Goal: Task Accomplishment & Management: Manage account settings

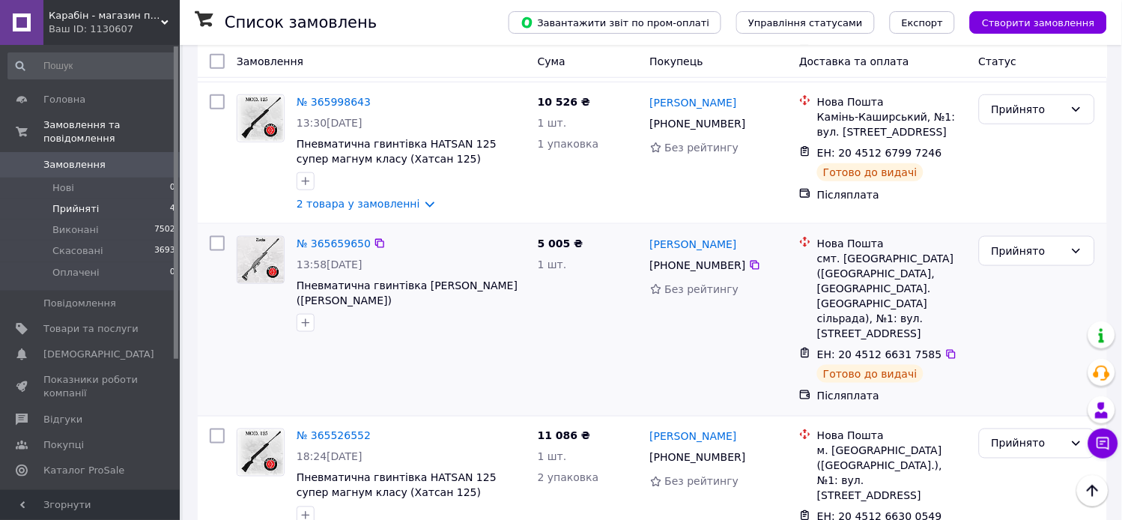
scroll to position [275, 0]
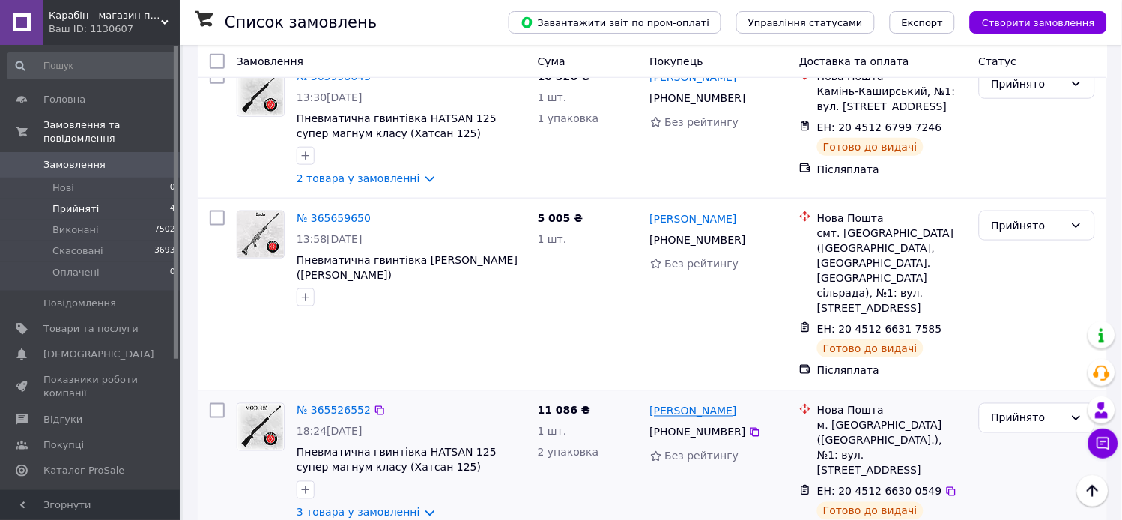
click at [707, 404] on link "[PERSON_NAME]" at bounding box center [693, 411] width 87 height 15
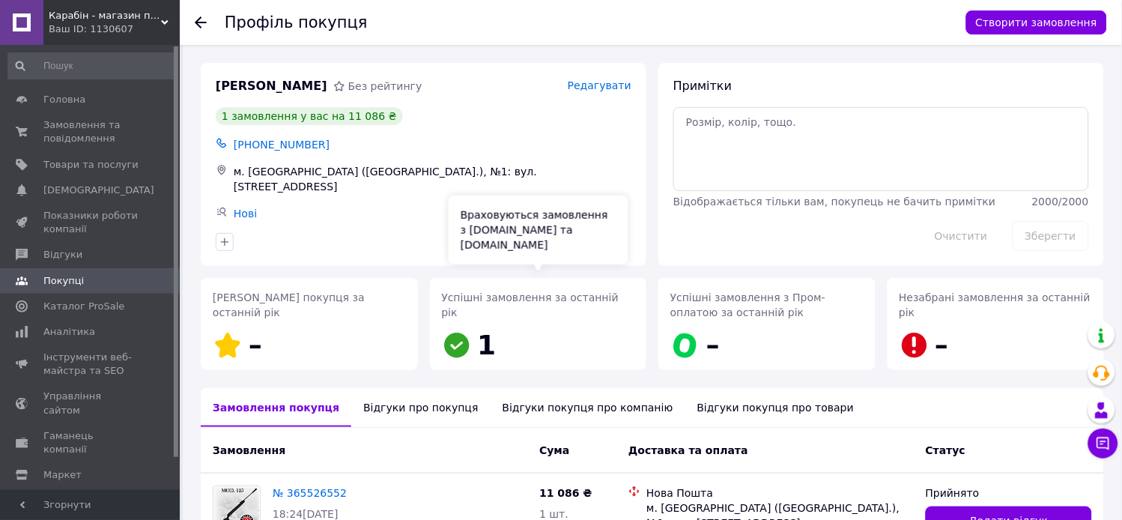
scroll to position [156, 0]
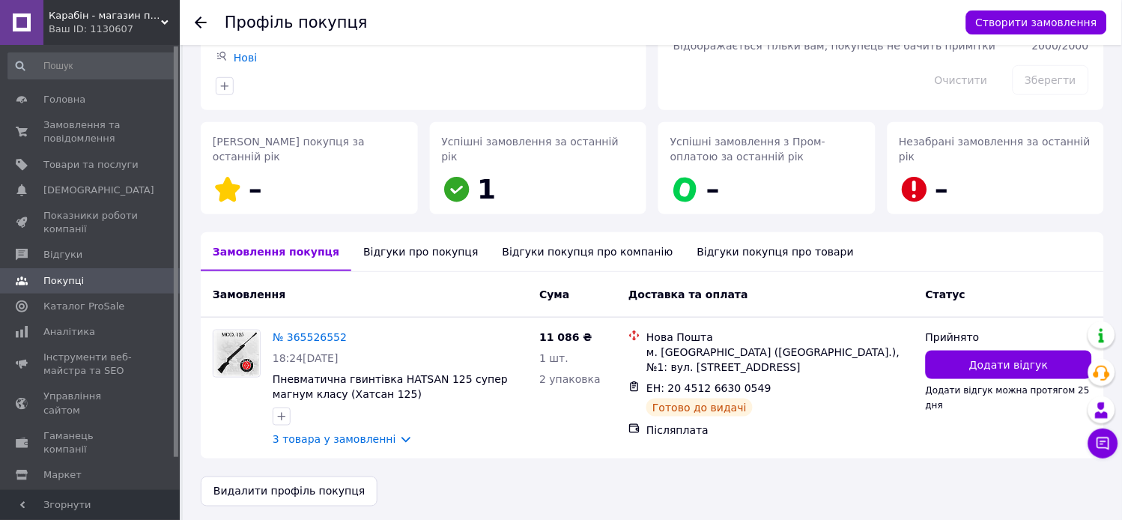
click at [394, 251] on div "Відгуки про покупця" at bounding box center [420, 251] width 139 height 39
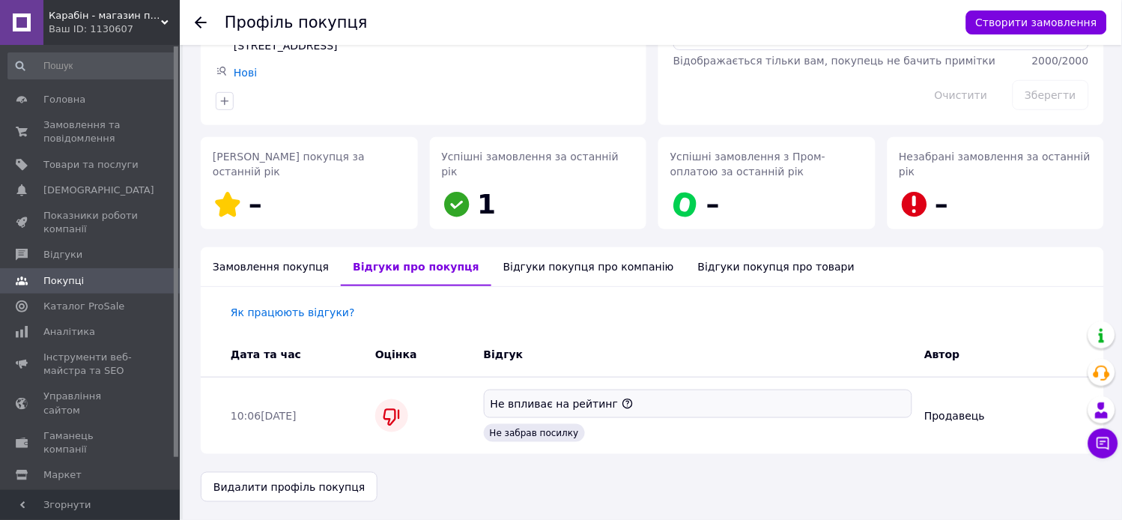
scroll to position [136, 0]
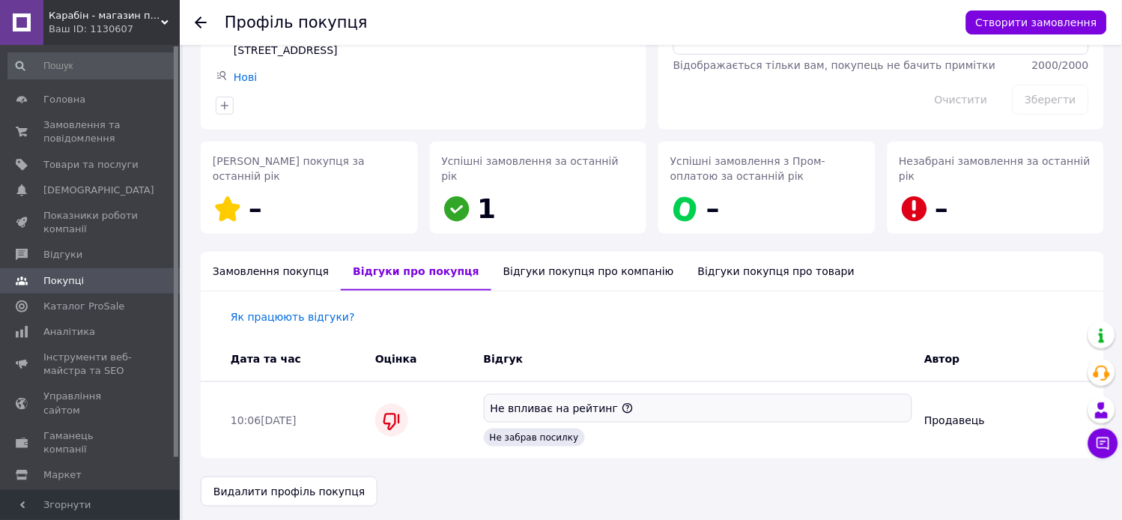
click at [507, 261] on div "Відгуки покупця про компанію" at bounding box center [589, 271] width 195 height 39
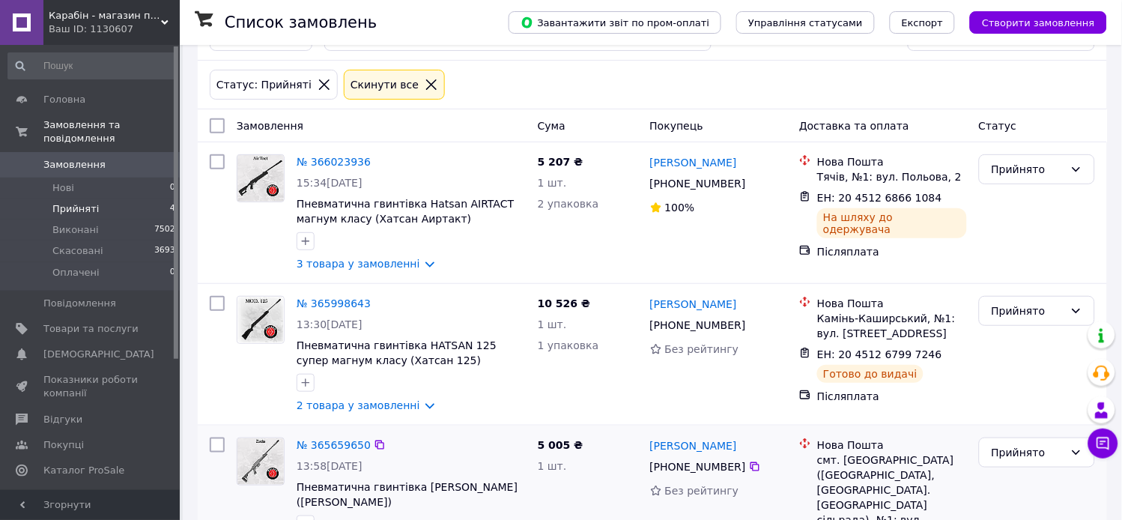
scroll to position [250, 0]
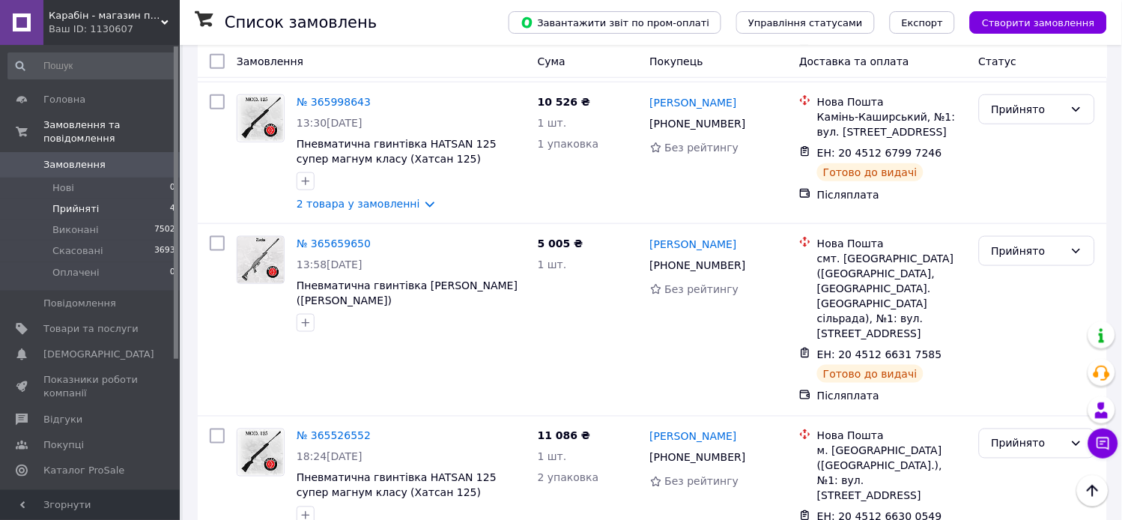
click at [675, 247] on link "[PERSON_NAME]" at bounding box center [693, 244] width 87 height 15
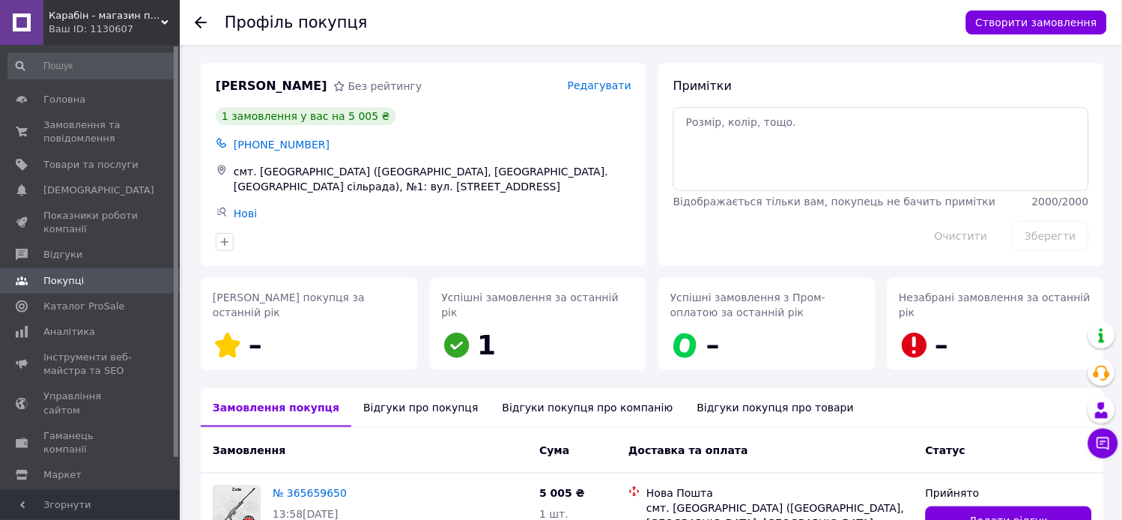
scroll to position [151, 0]
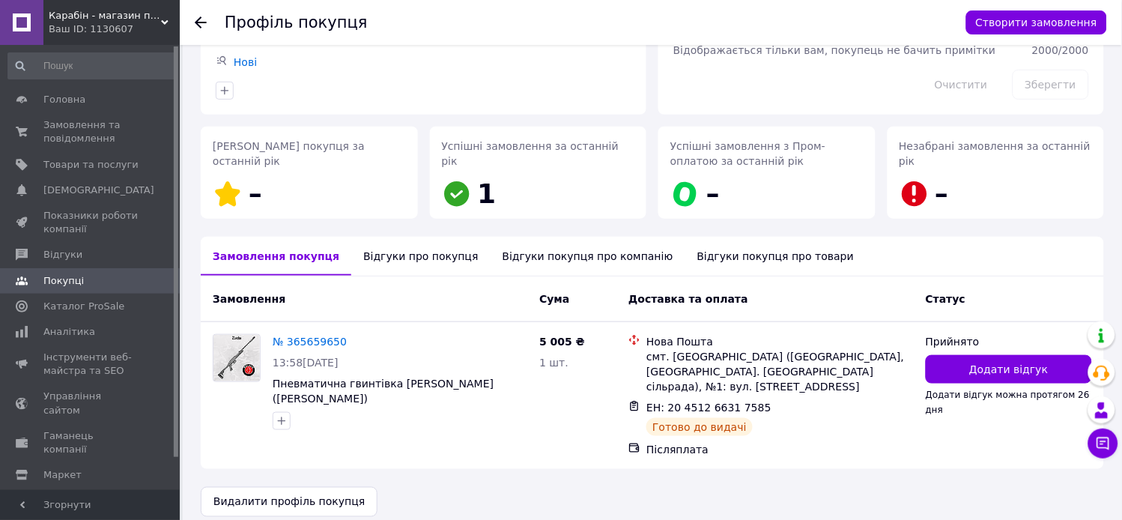
click at [393, 250] on div "Відгуки про покупця" at bounding box center [420, 256] width 139 height 39
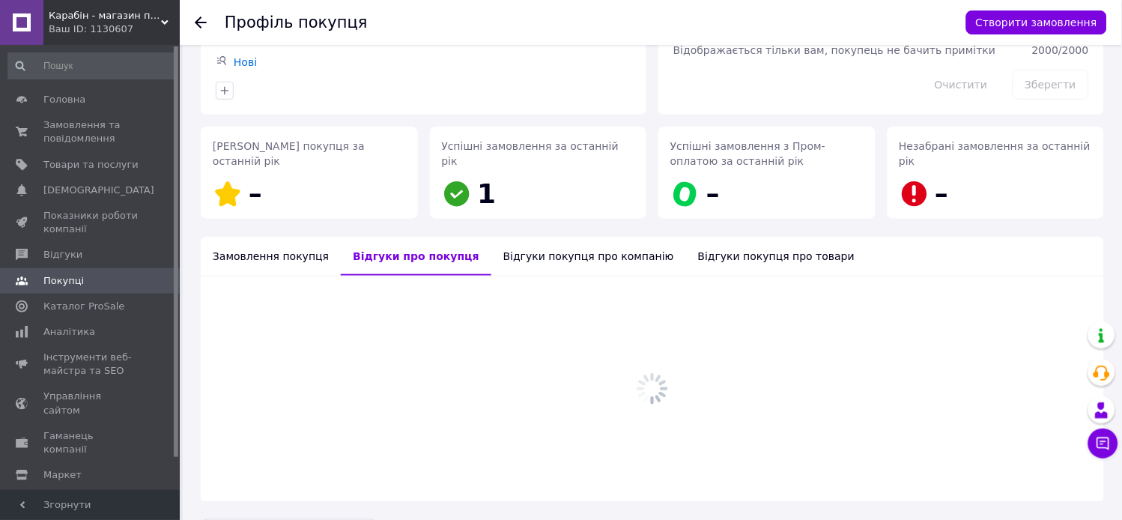
drag, startPoint x: 504, startPoint y: 256, endPoint x: 626, endPoint y: 262, distance: 122.3
click at [504, 256] on div "Відгуки покупця про компанію" at bounding box center [589, 256] width 195 height 39
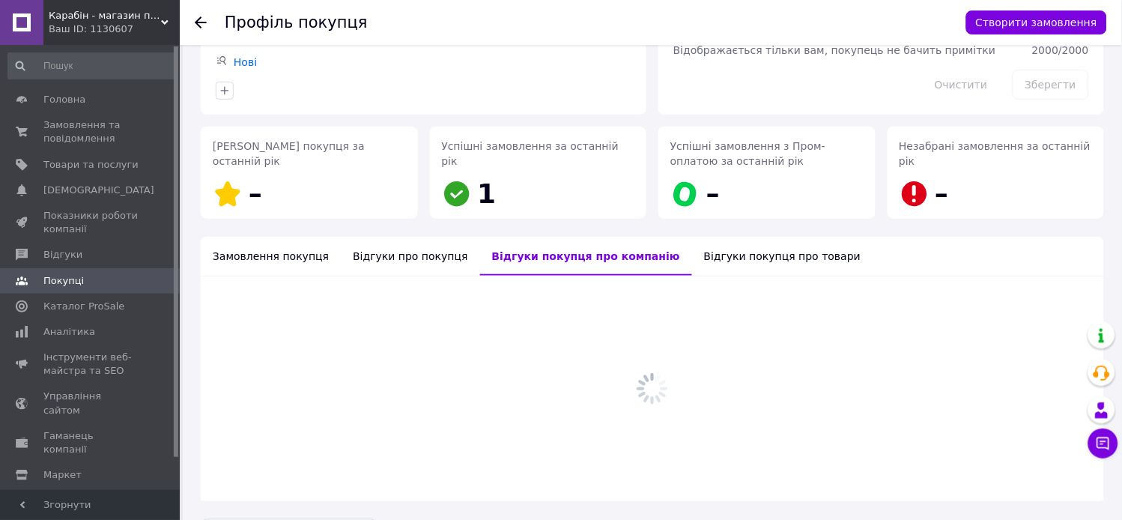
click at [692, 258] on div "Відгуки покупця про товари" at bounding box center [782, 256] width 181 height 39
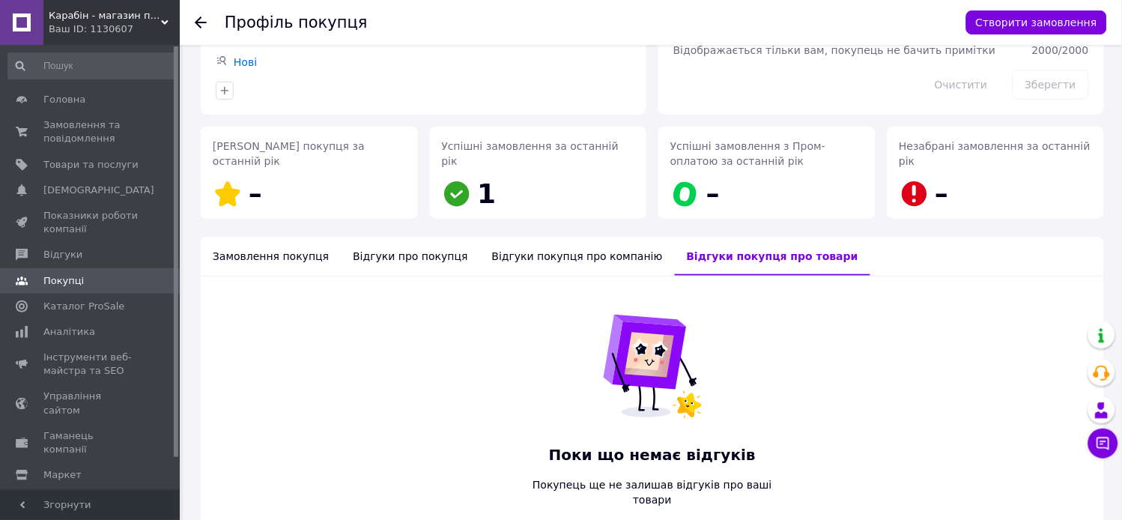
click at [318, 255] on div "Замовлення покупця" at bounding box center [271, 256] width 140 height 39
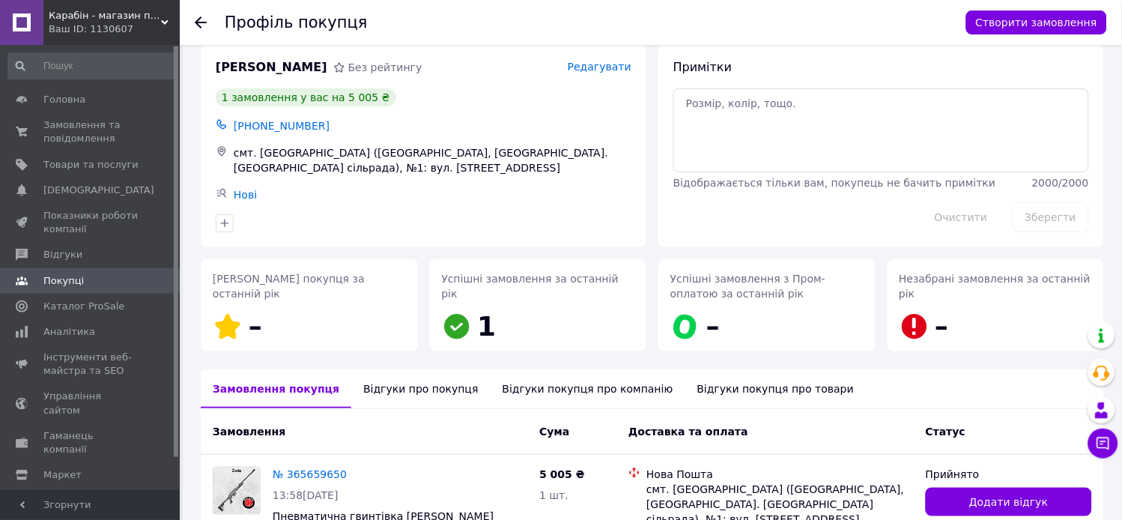
scroll to position [0, 0]
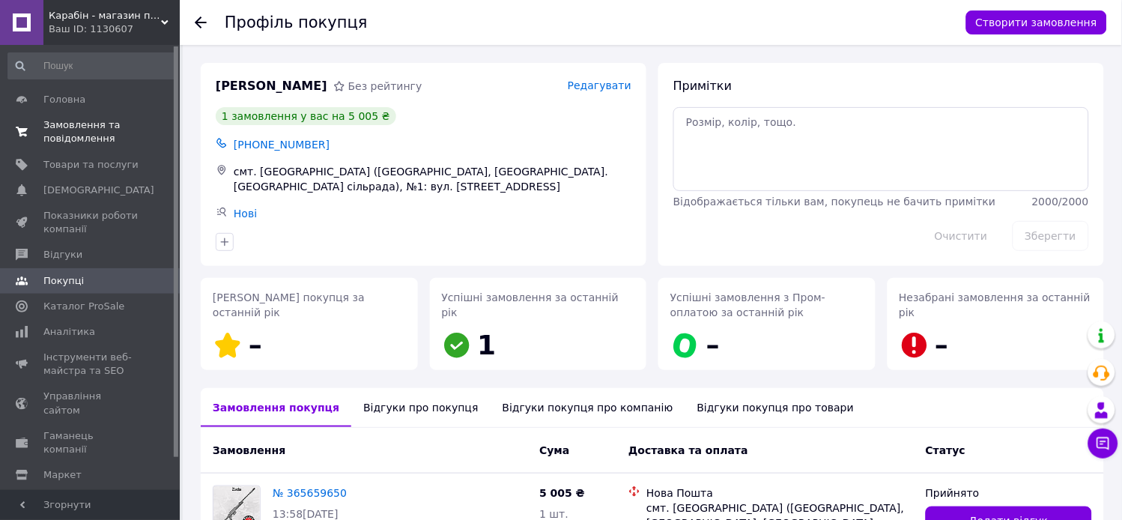
click at [85, 120] on link "Замовлення та повідомлення 0 0" at bounding box center [92, 131] width 184 height 39
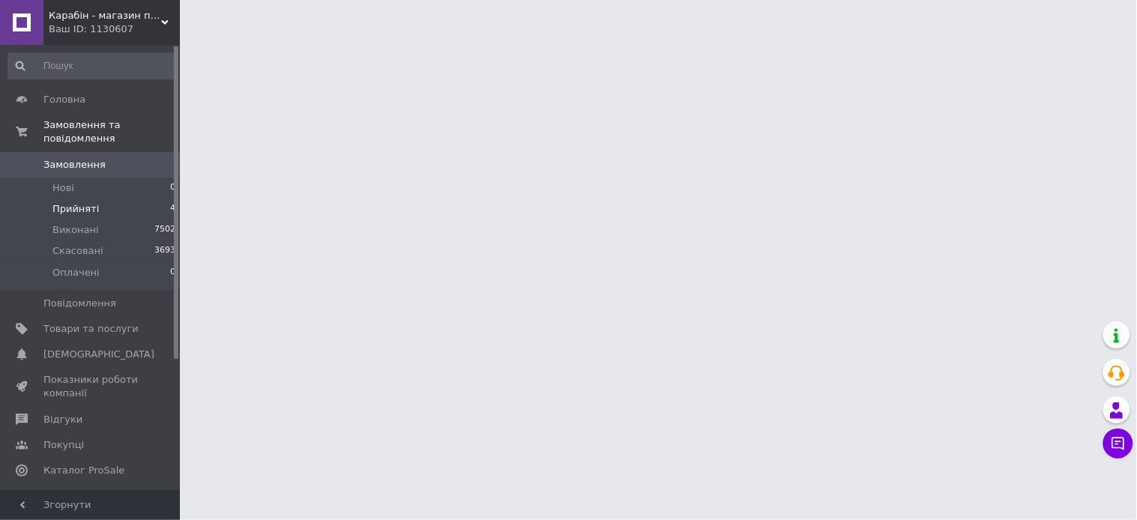
click at [75, 202] on span "Прийняті" at bounding box center [75, 208] width 46 height 13
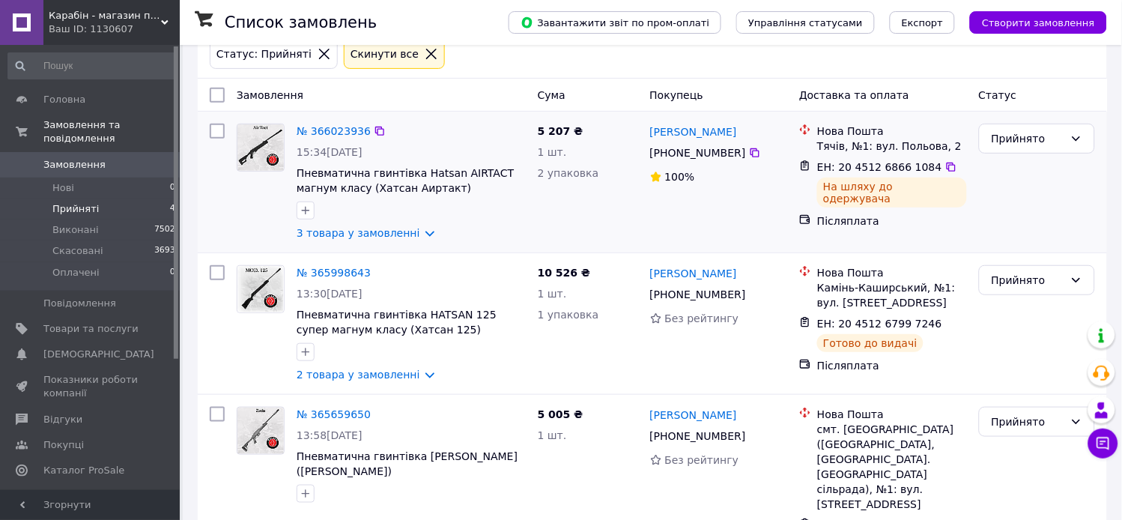
scroll to position [250, 0]
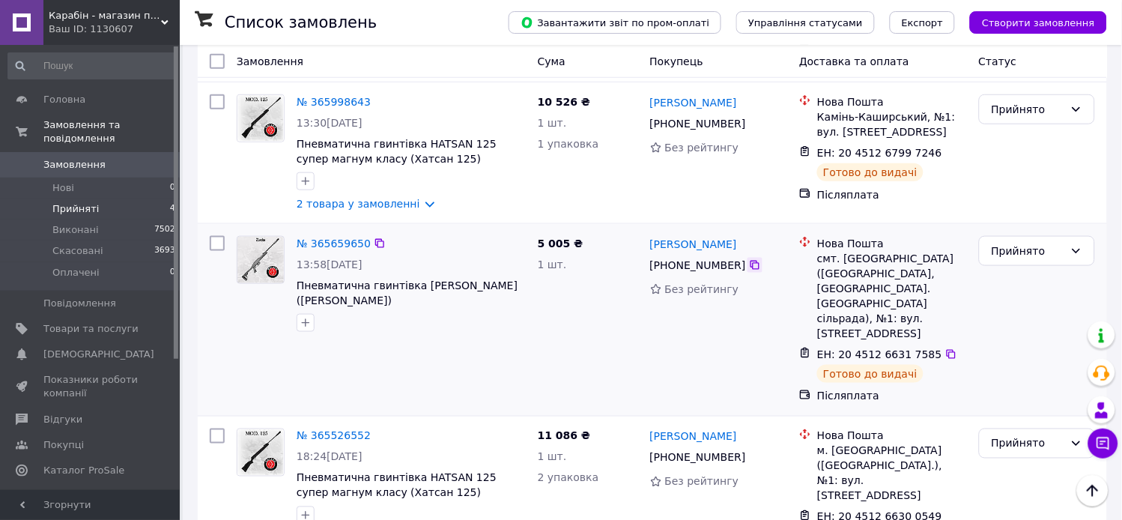
click at [751, 268] on icon at bounding box center [755, 265] width 9 height 9
click at [749, 268] on icon at bounding box center [755, 265] width 12 height 12
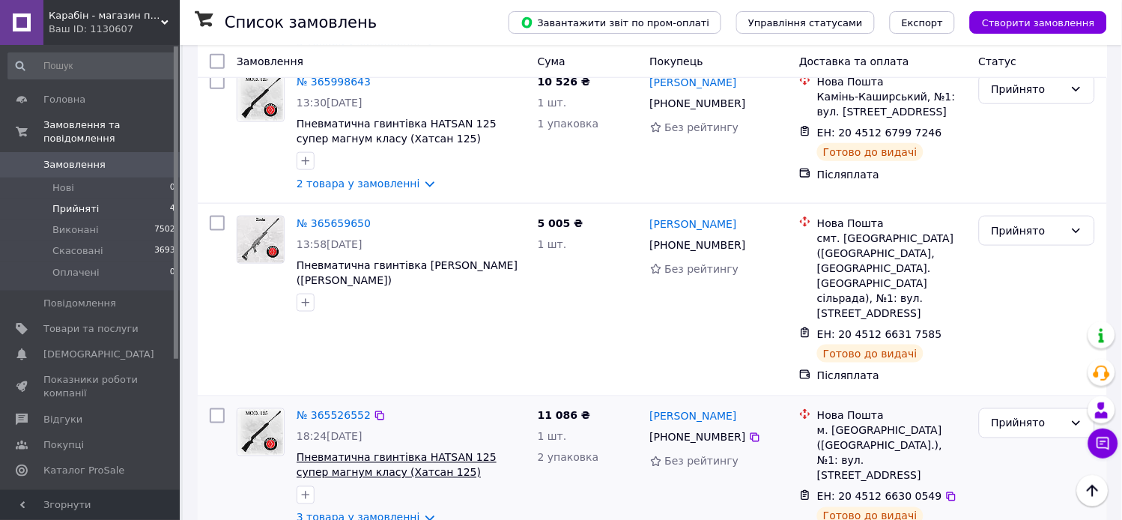
scroll to position [275, 0]
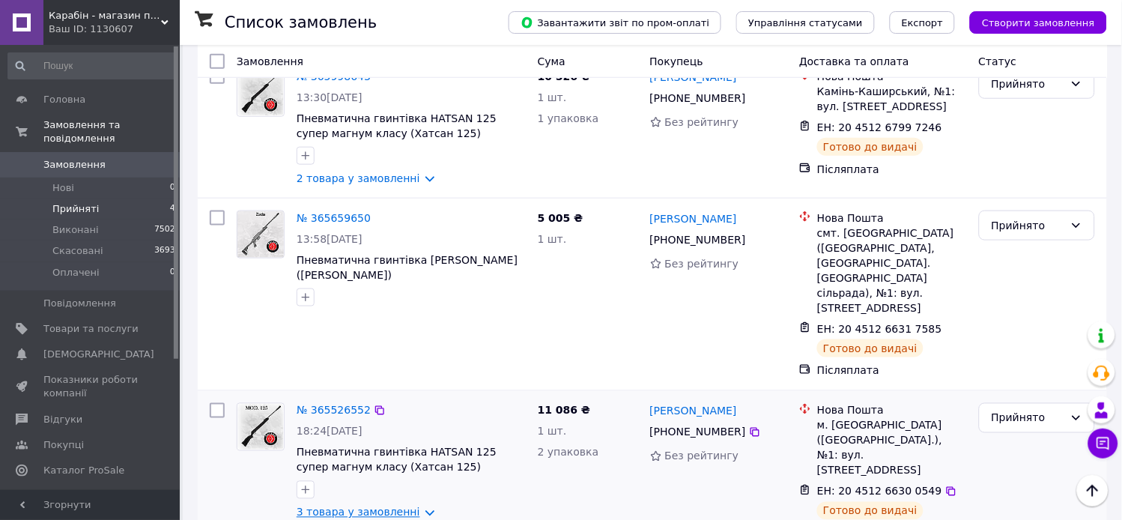
click at [380, 507] on link "3 товара у замовленні" at bounding box center [359, 513] width 124 height 12
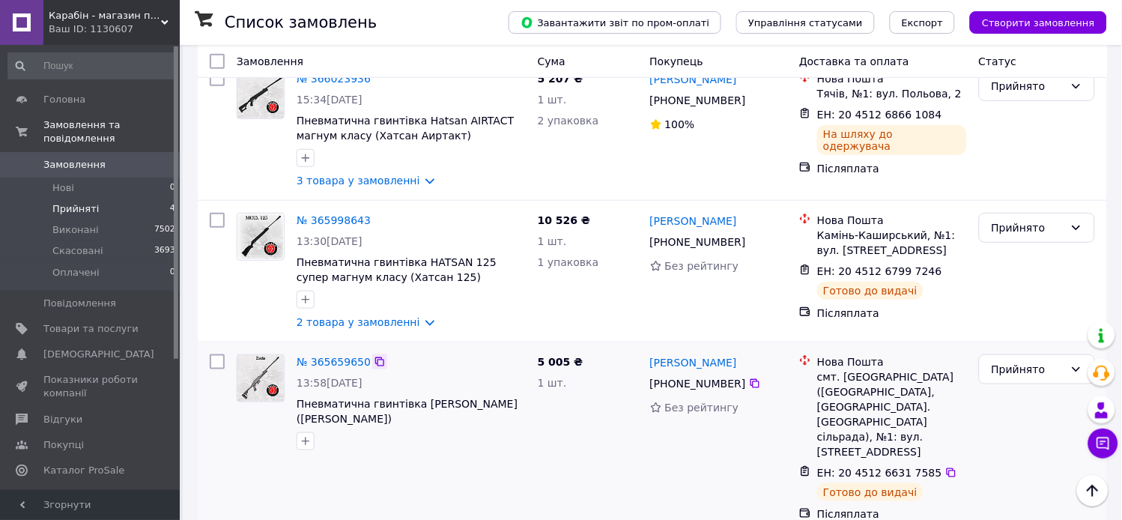
scroll to position [0, 0]
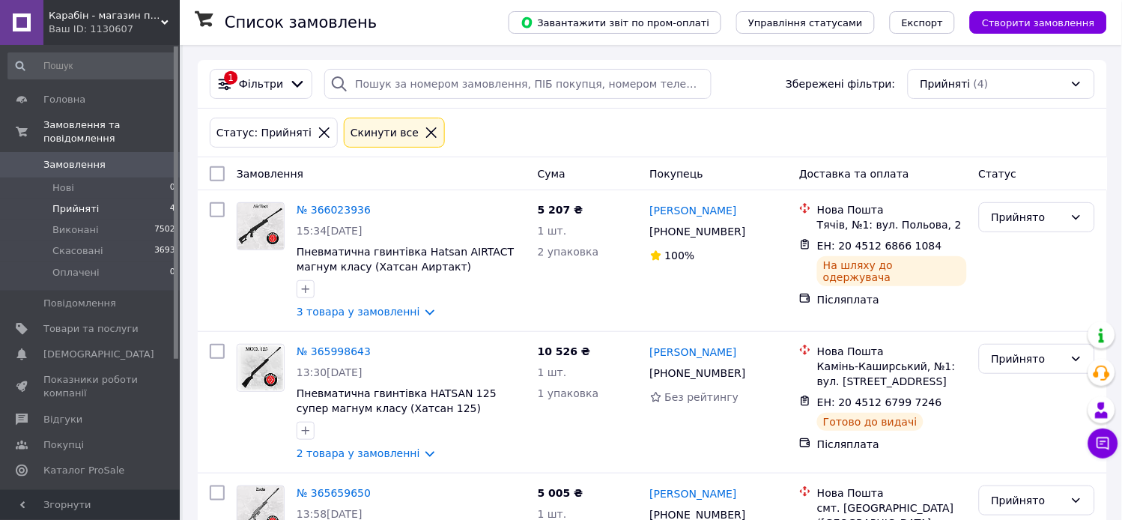
click at [102, 199] on li "Прийняті 4" at bounding box center [92, 209] width 184 height 21
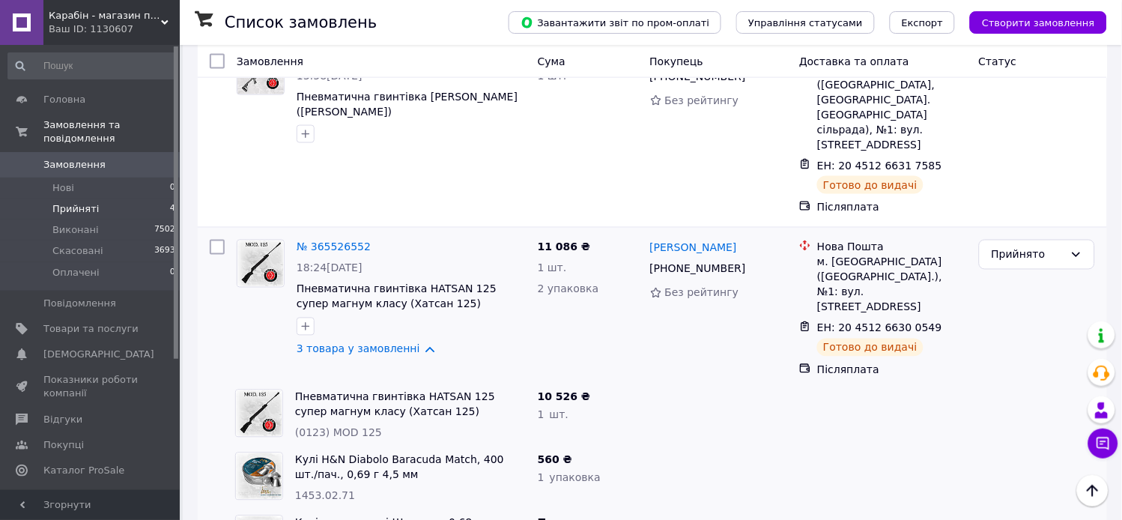
scroll to position [465, 0]
